Goal: Go to known website: Access a specific website the user already knows

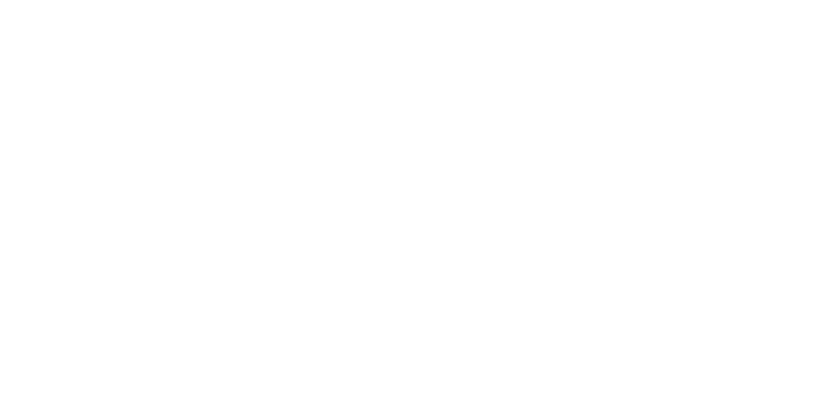
click at [389, 94] on main at bounding box center [409, 203] width 819 height 406
